Goal: Information Seeking & Learning: Learn about a topic

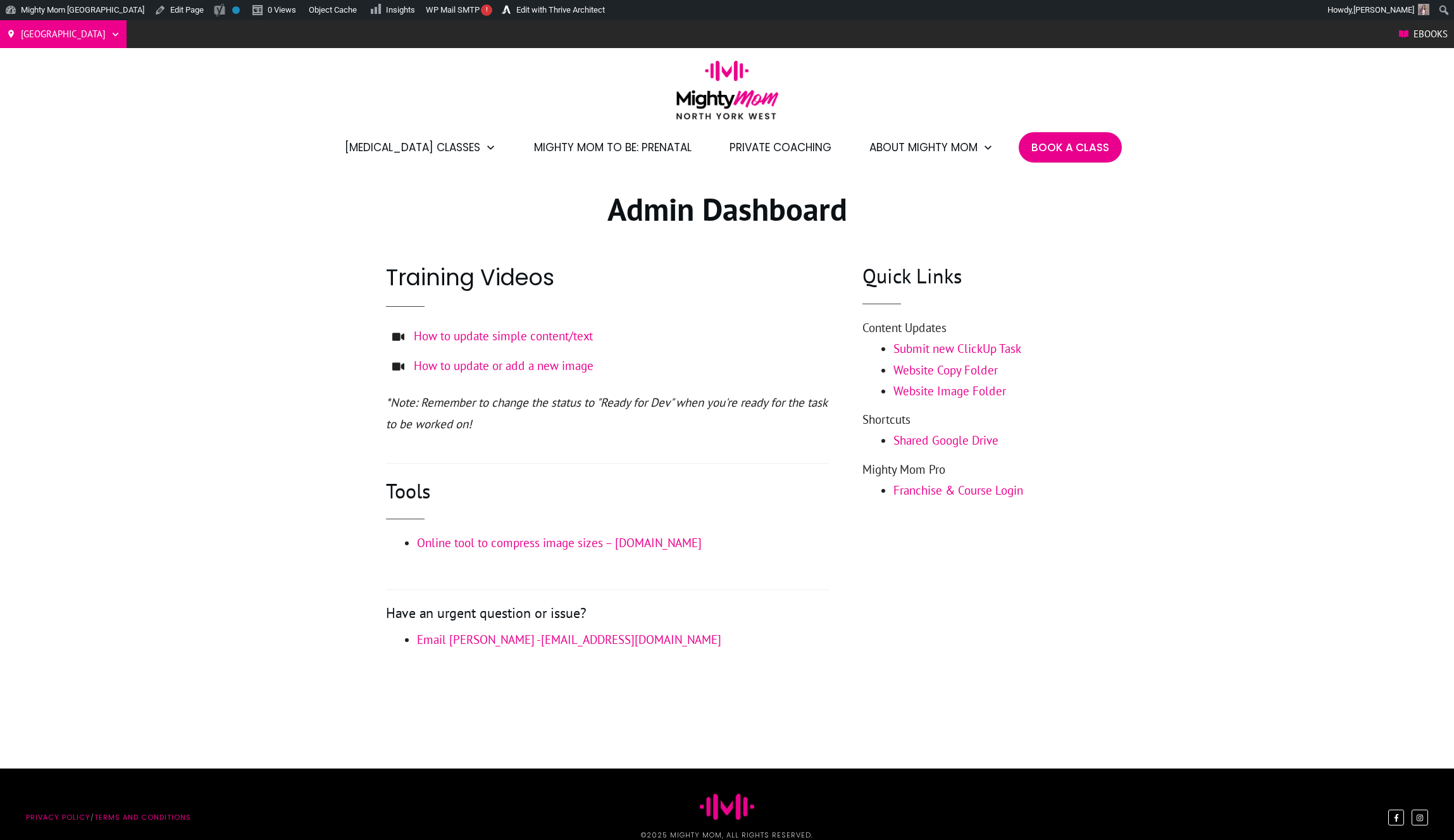
click at [703, 108] on img at bounding box center [727, 90] width 102 height 58
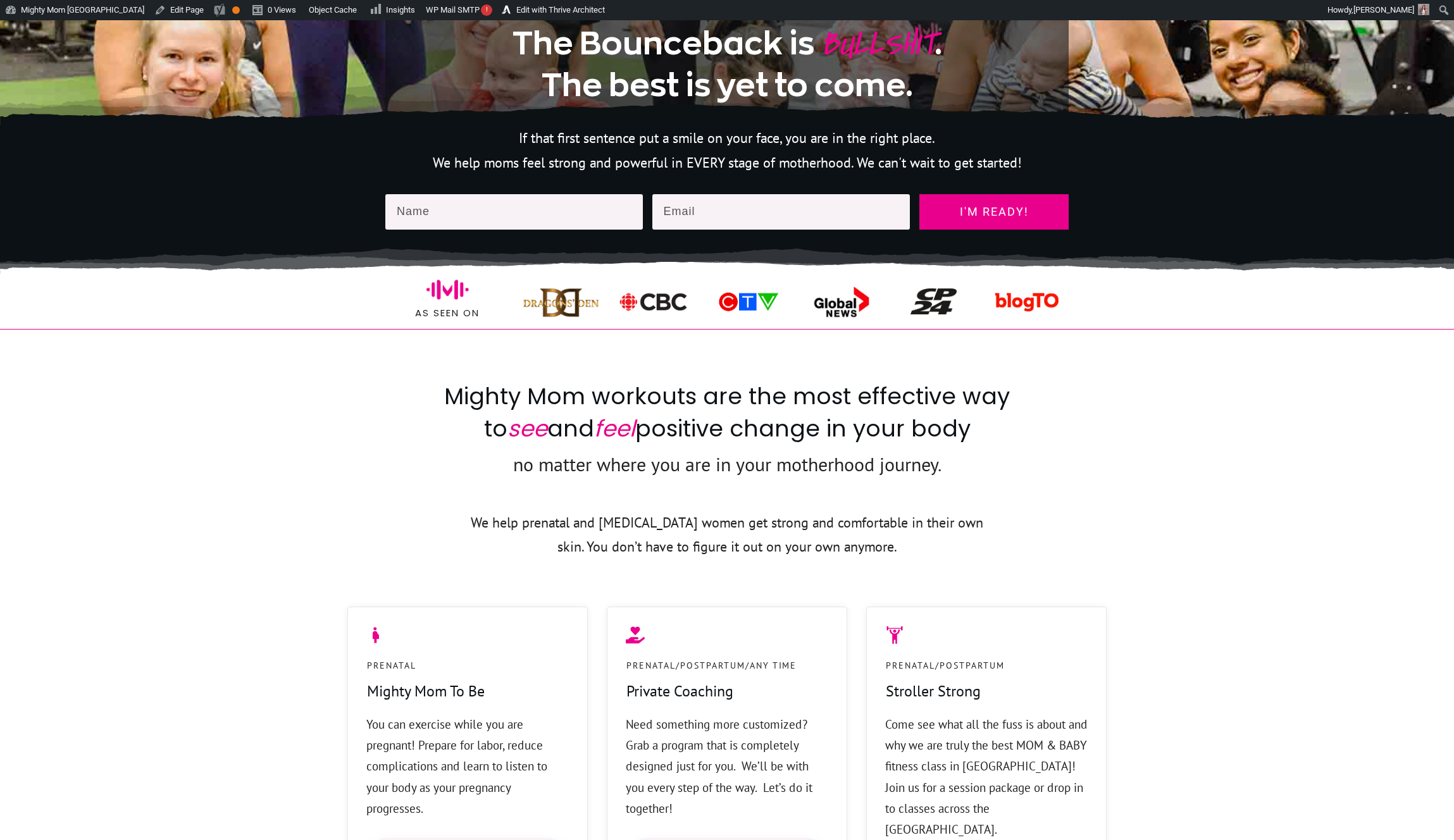
scroll to position [531, 0]
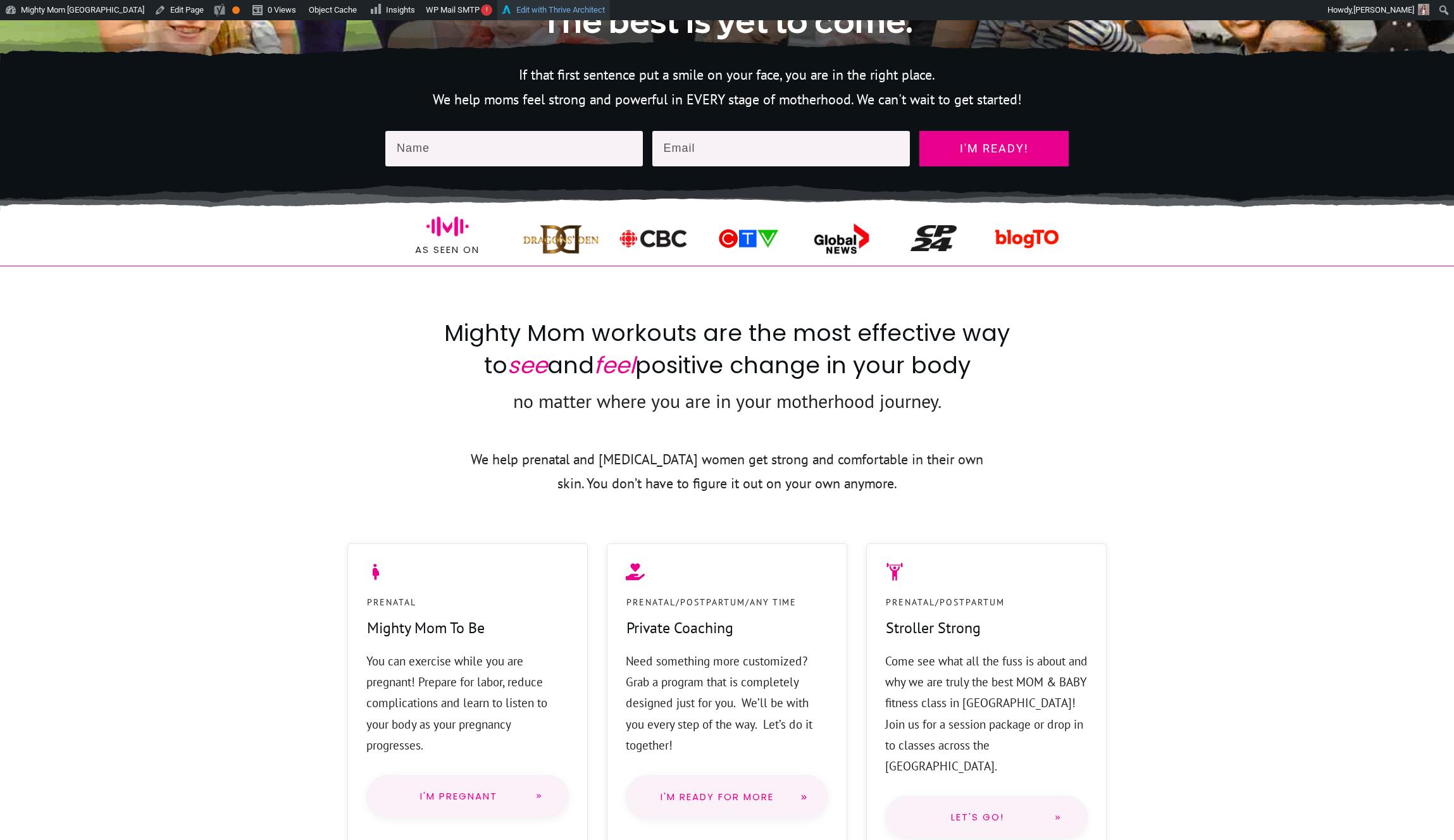
click at [524, 9] on link "Edit with Thrive Architect" at bounding box center [553, 10] width 113 height 20
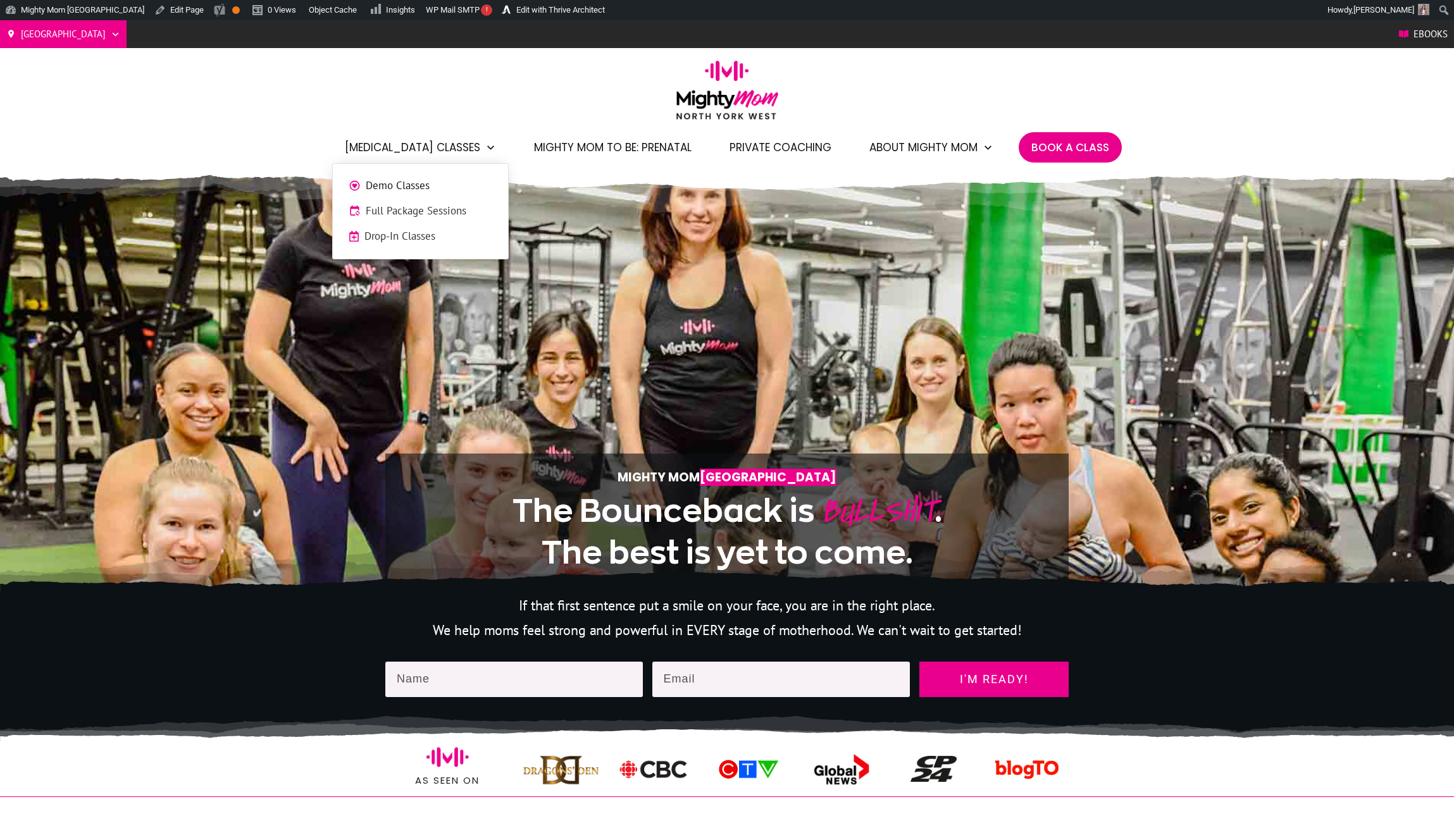
click at [422, 181] on span "Demo Classes" at bounding box center [428, 185] width 126 height 16
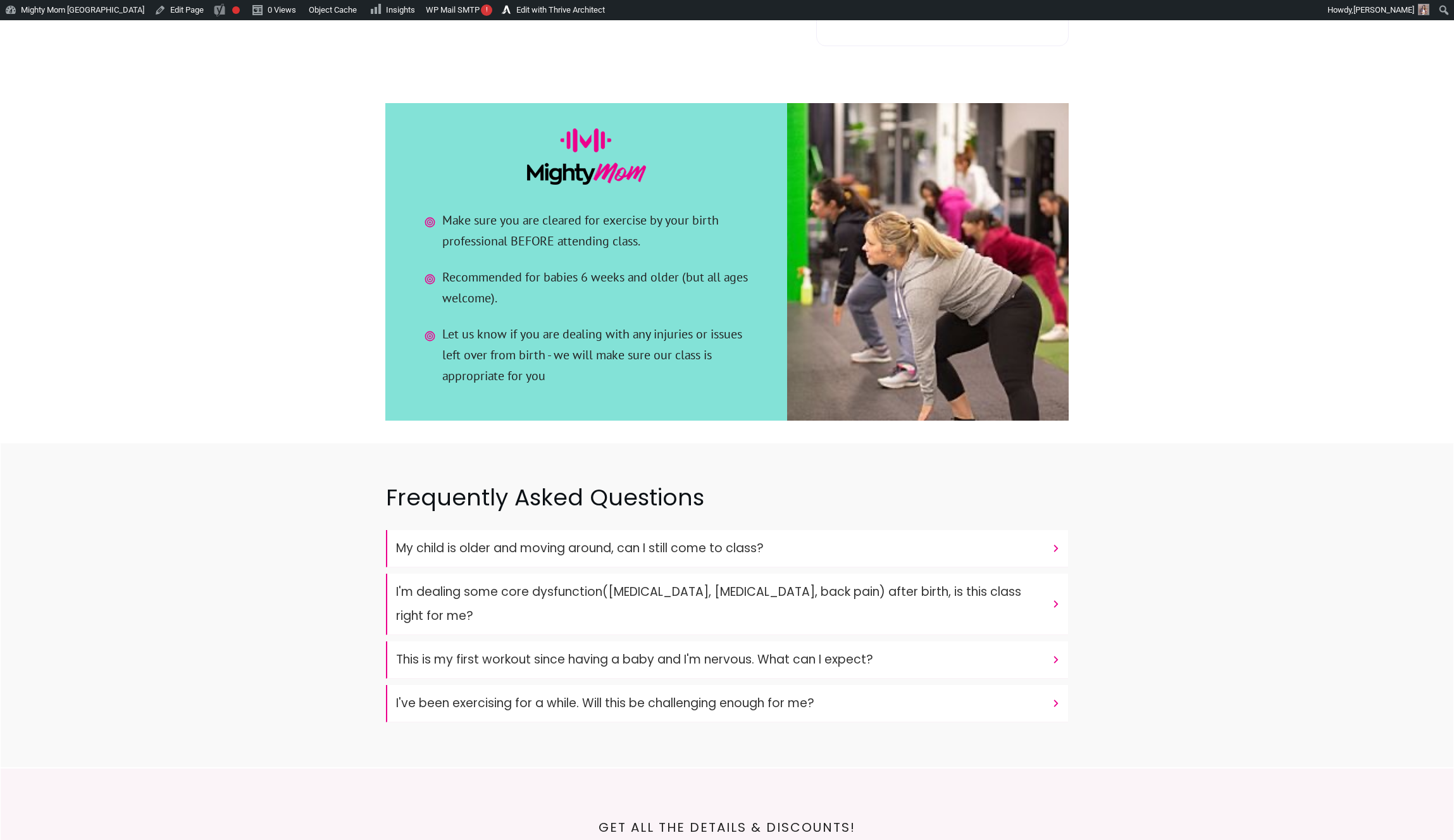
scroll to position [2059, 0]
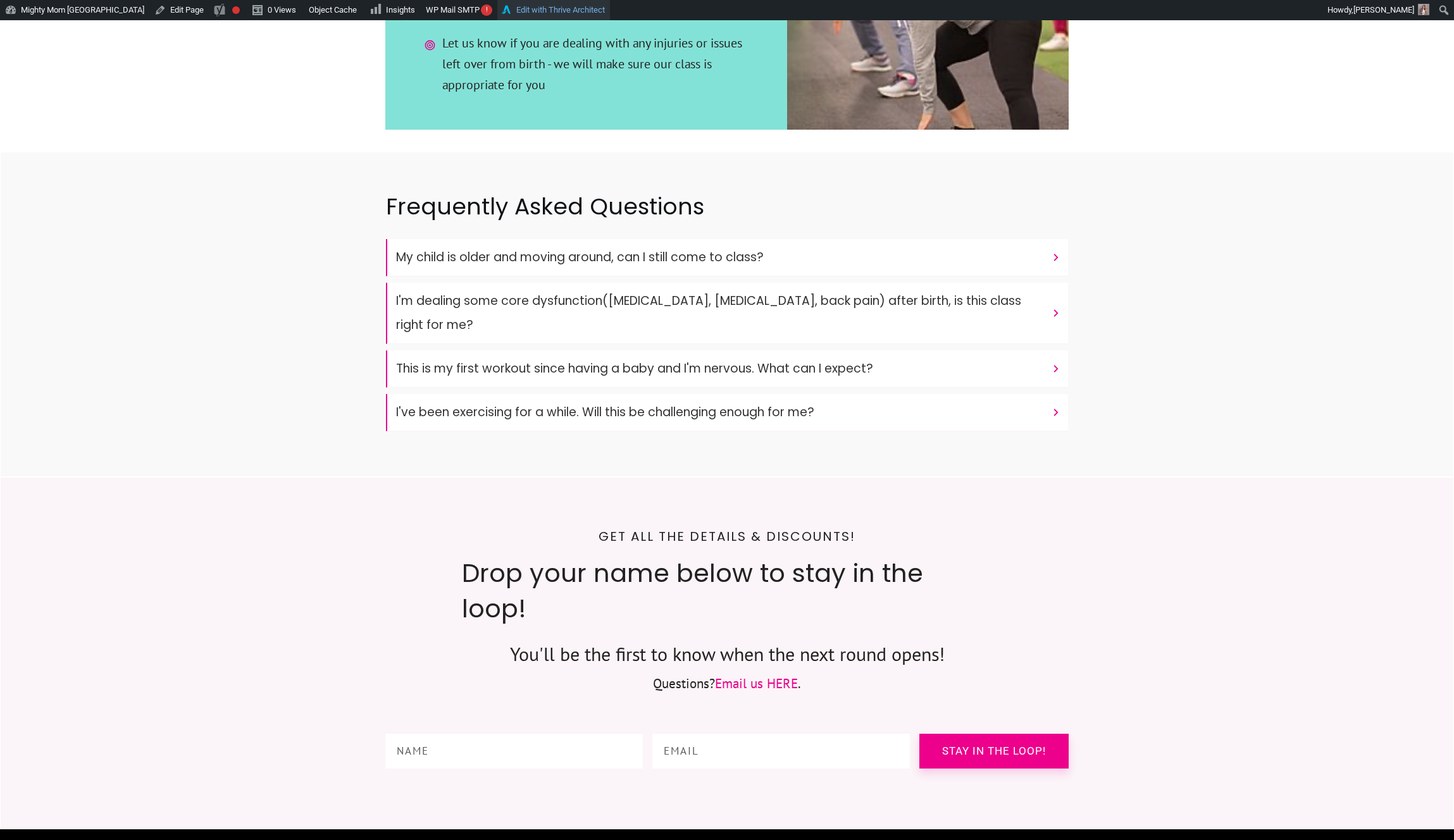
click at [526, 11] on link "Edit with Thrive Architect" at bounding box center [553, 10] width 113 height 20
click at [595, 734] on input "text" at bounding box center [514, 751] width 257 height 35
type input "M"
type input "support@michlee.co"
click at [954, 747] on span "Stay in the loop!" at bounding box center [994, 751] width 130 height 9
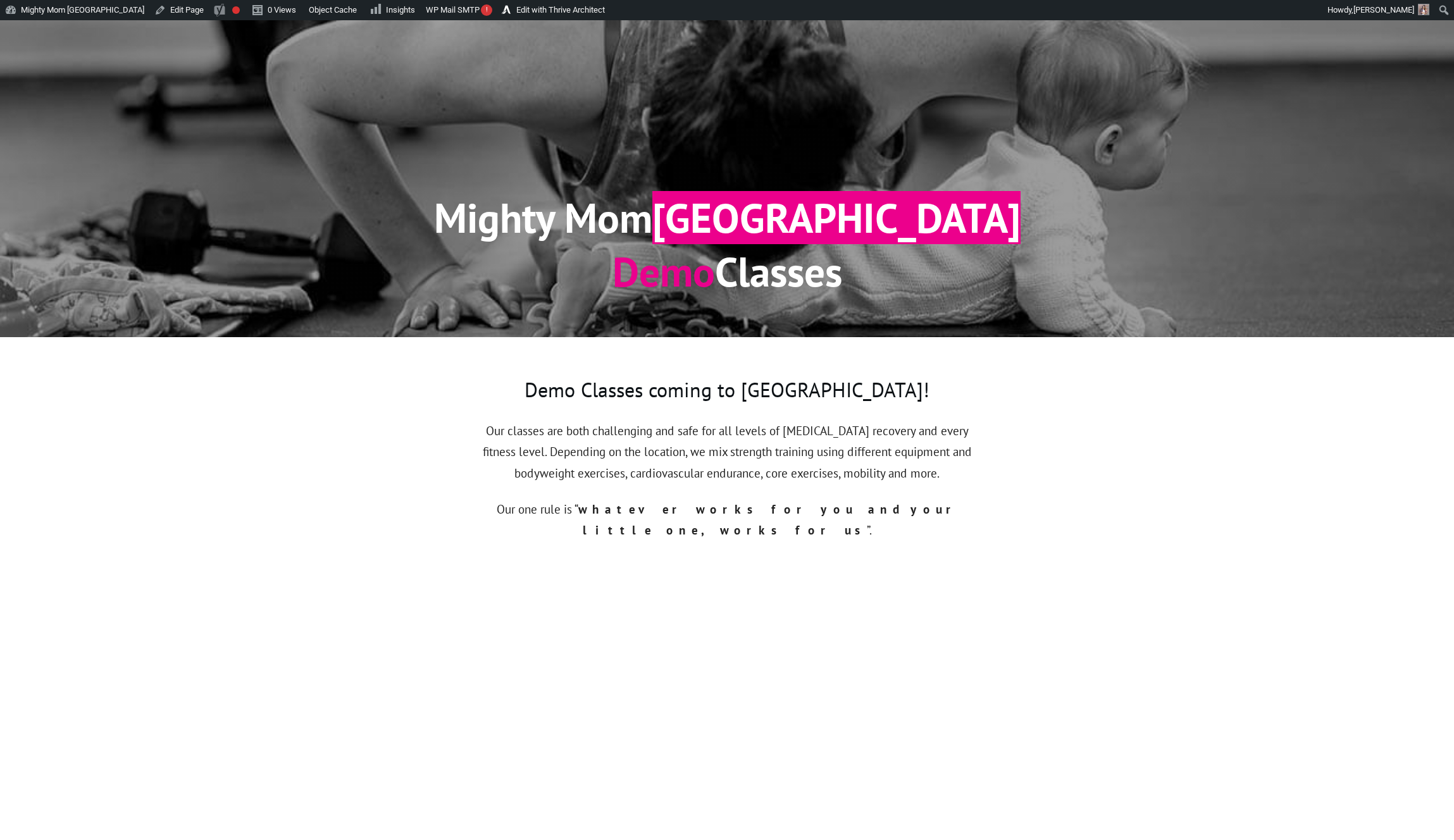
scroll to position [0, 0]
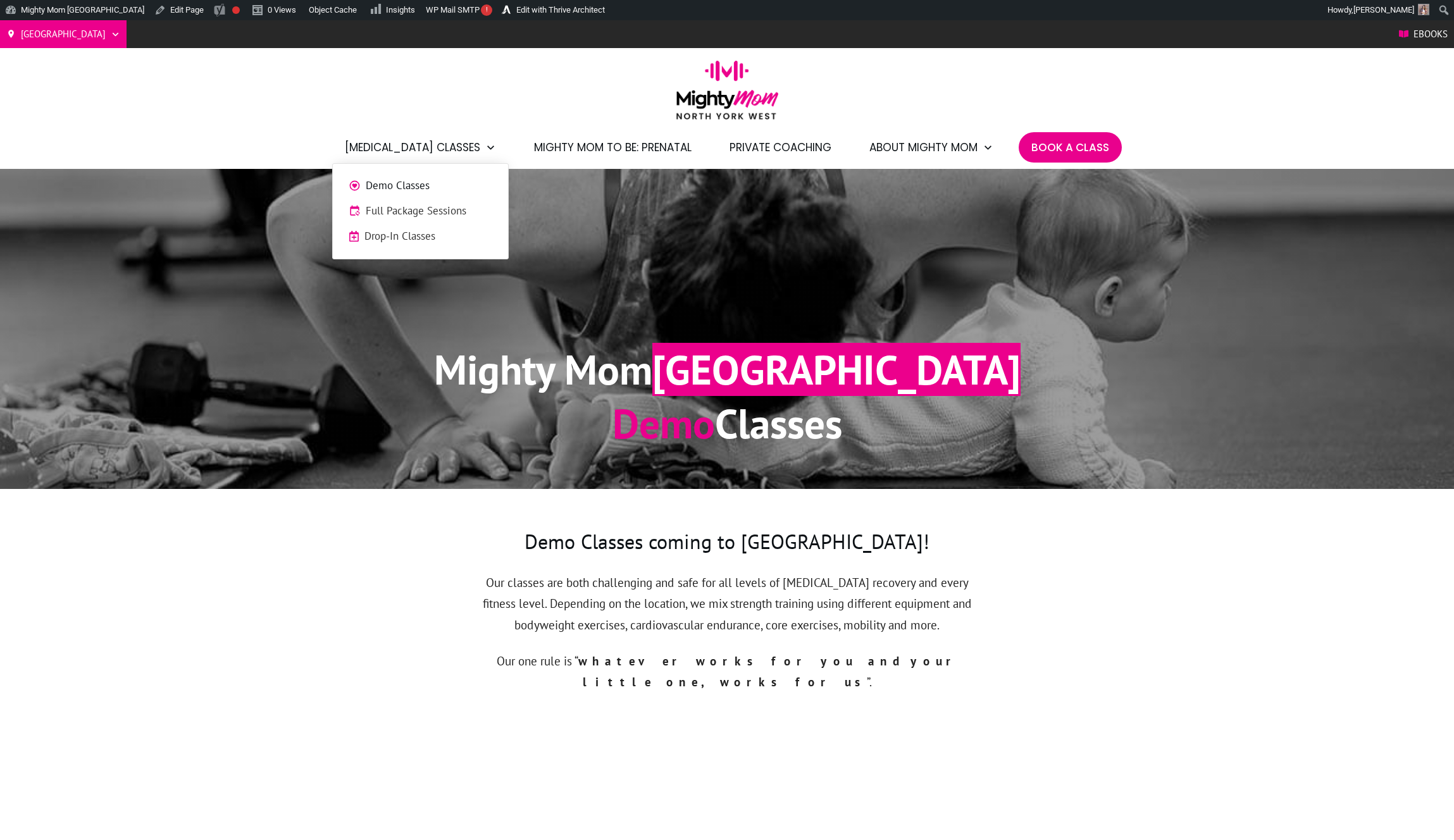
click at [406, 229] on span "Drop-In Classes" at bounding box center [428, 236] width 128 height 16
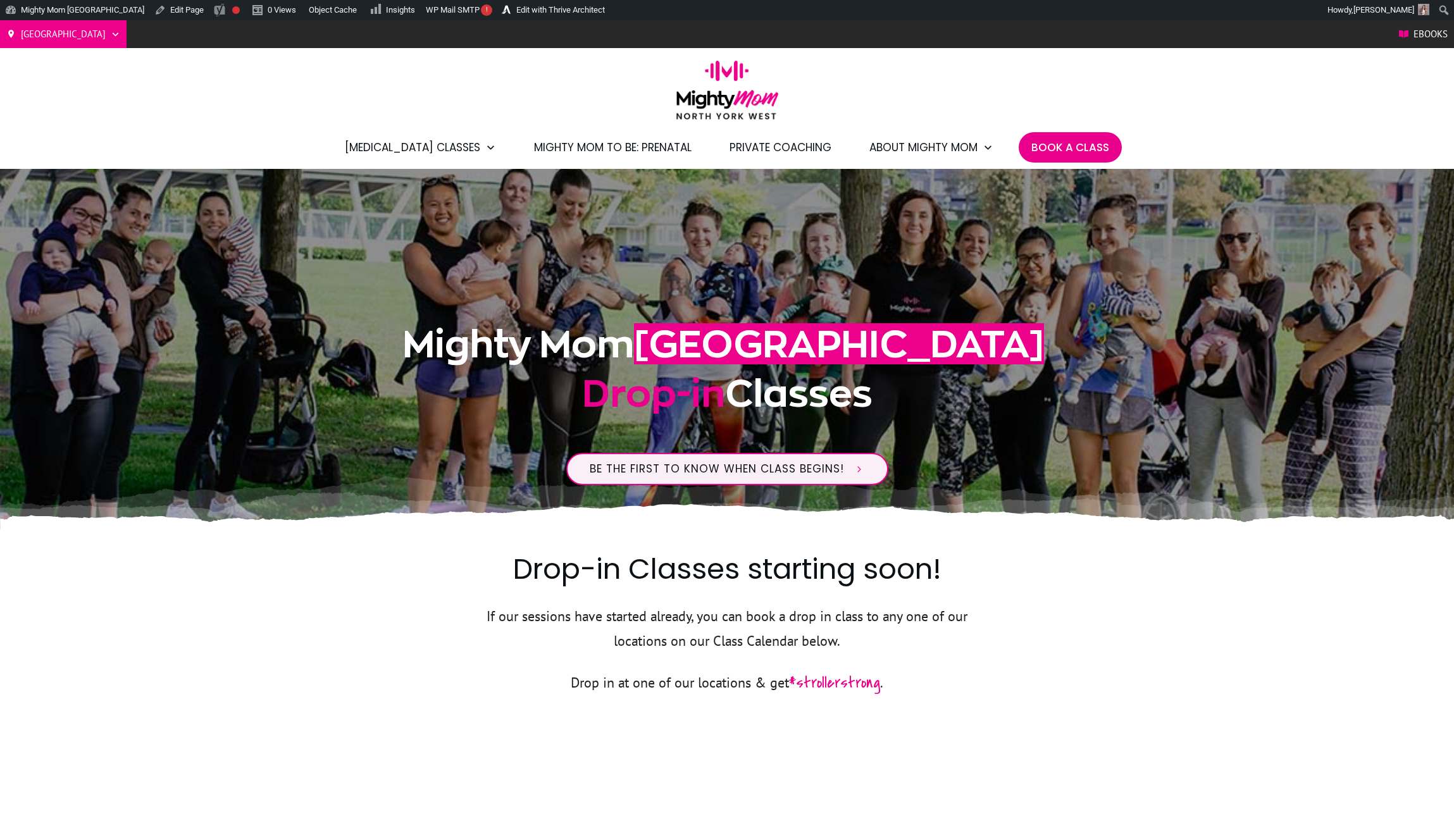
click at [641, 152] on span "Mighty Mom to Be: Prenatal" at bounding box center [613, 146] width 158 height 21
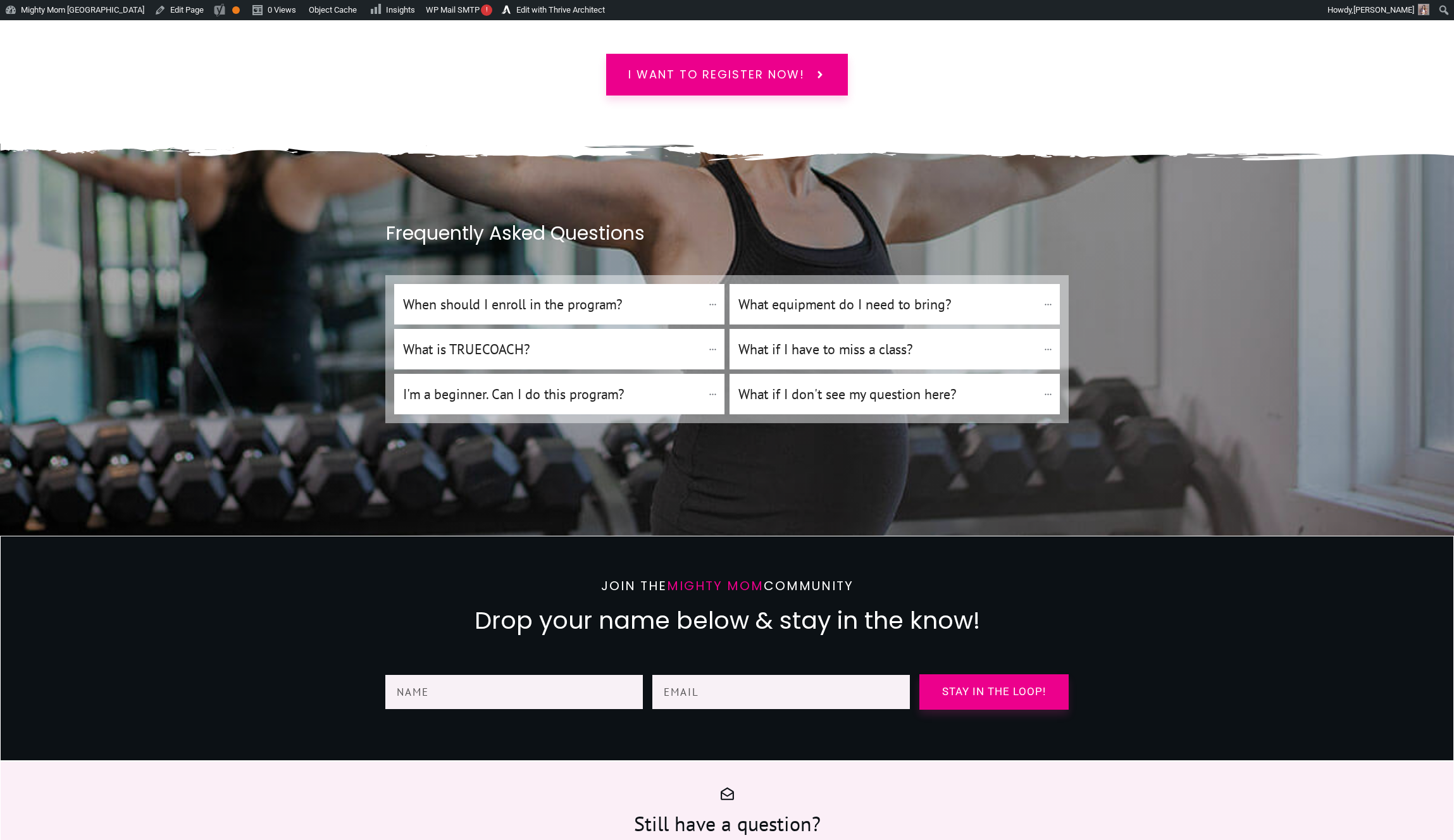
scroll to position [5551, 0]
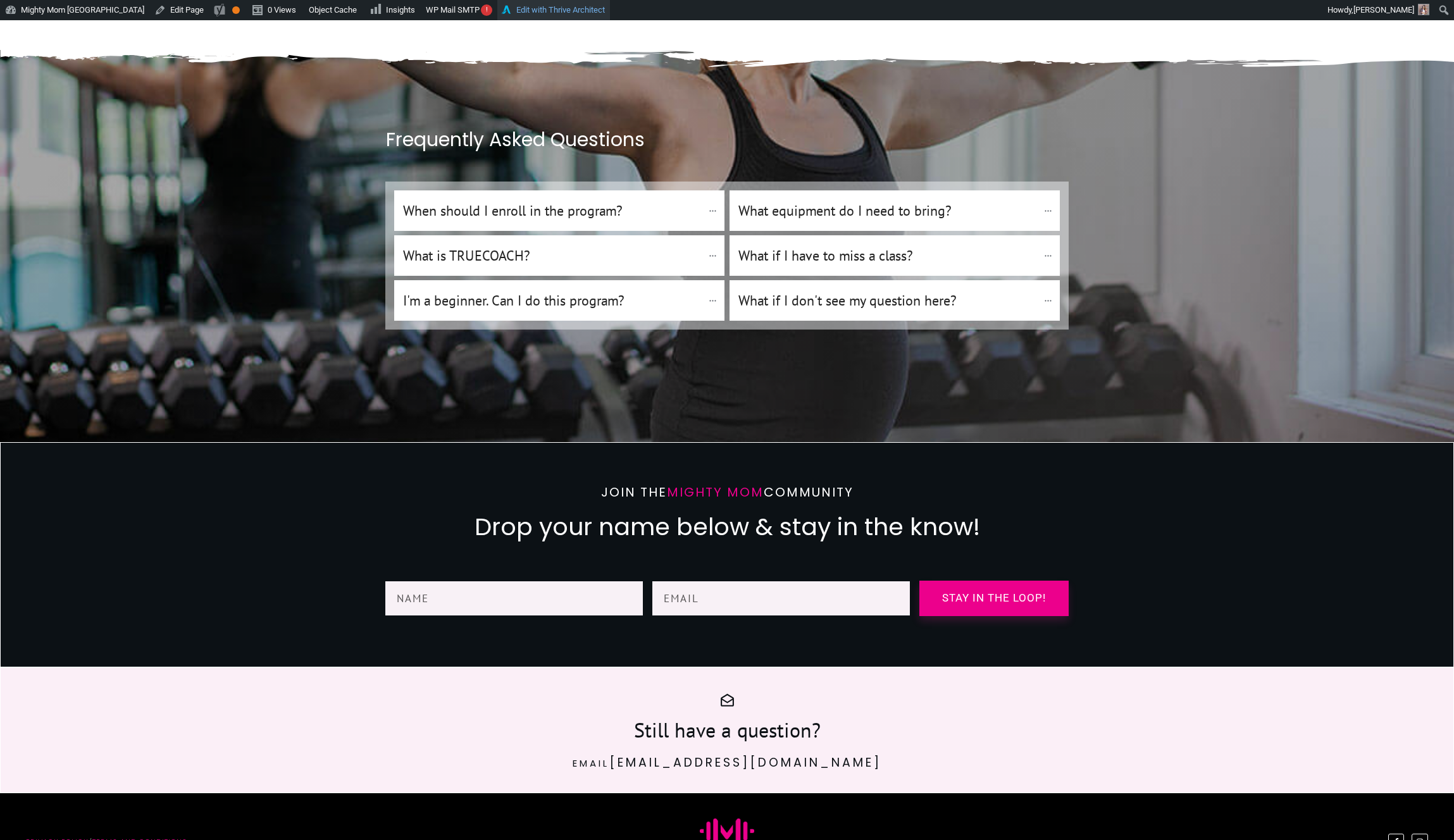
click at [568, 8] on link "Edit with Thrive Architect" at bounding box center [553, 10] width 113 height 20
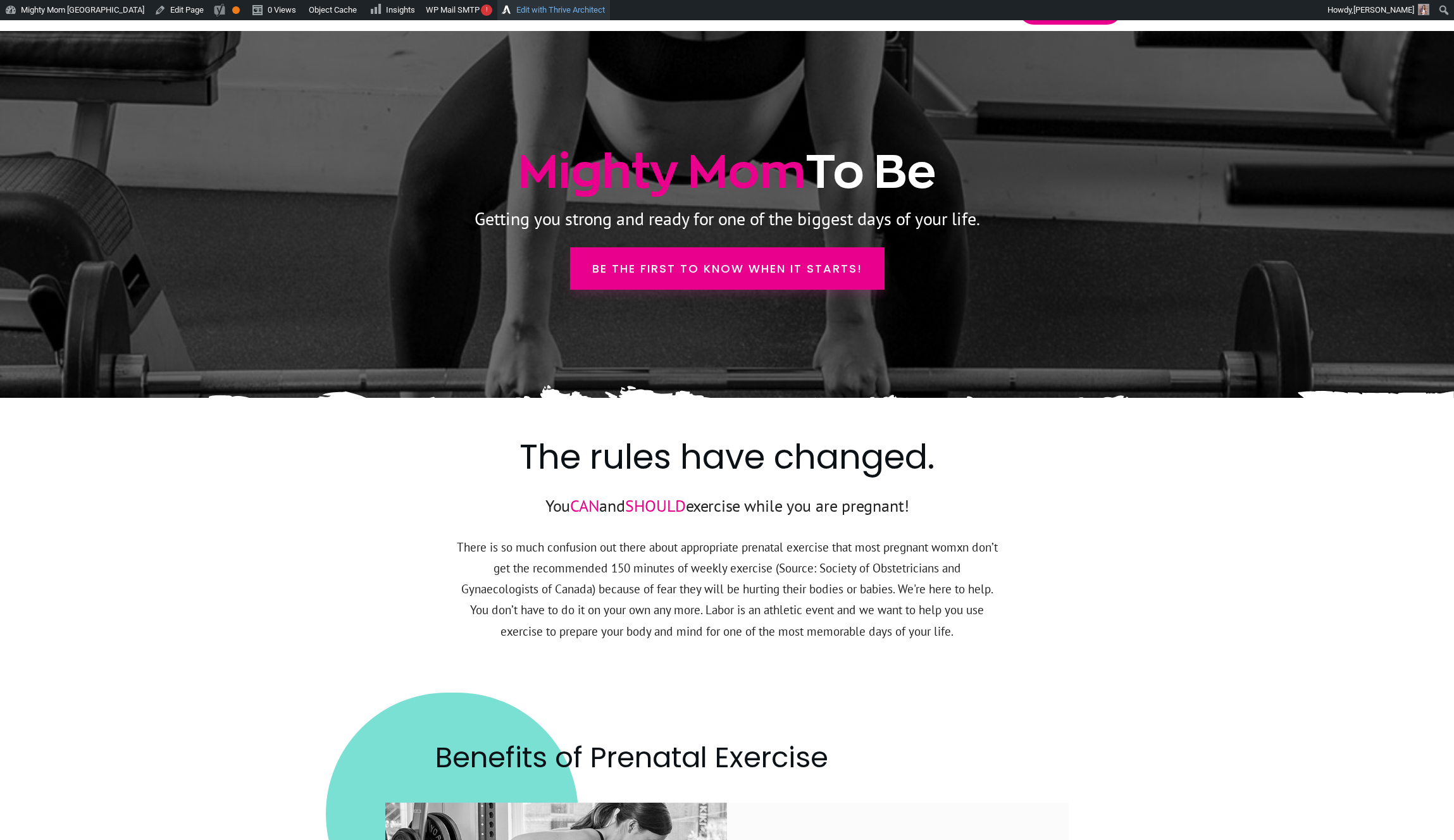
scroll to position [0, 0]
